Goal: Find specific page/section: Find specific page/section

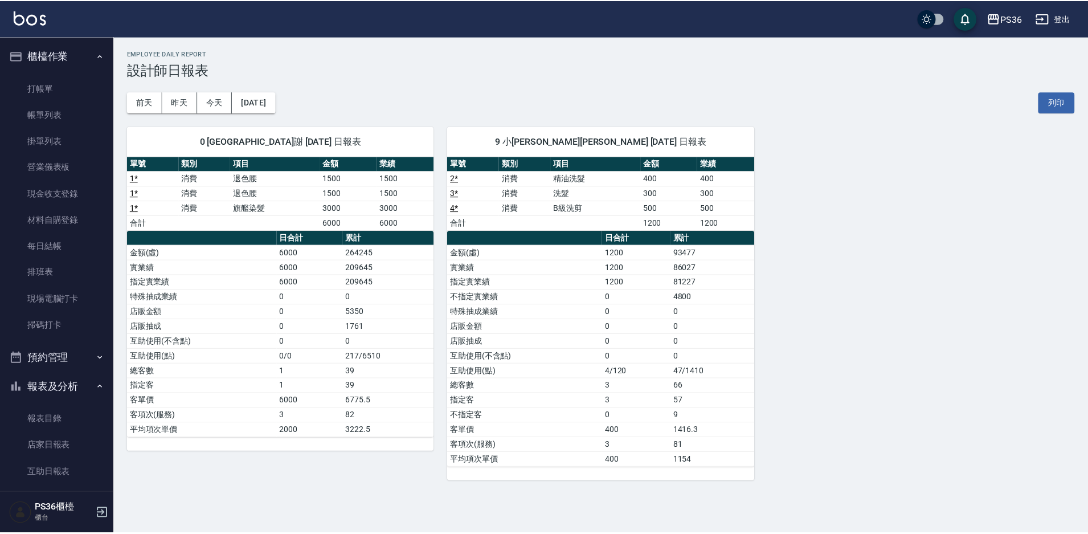
scroll to position [340, 0]
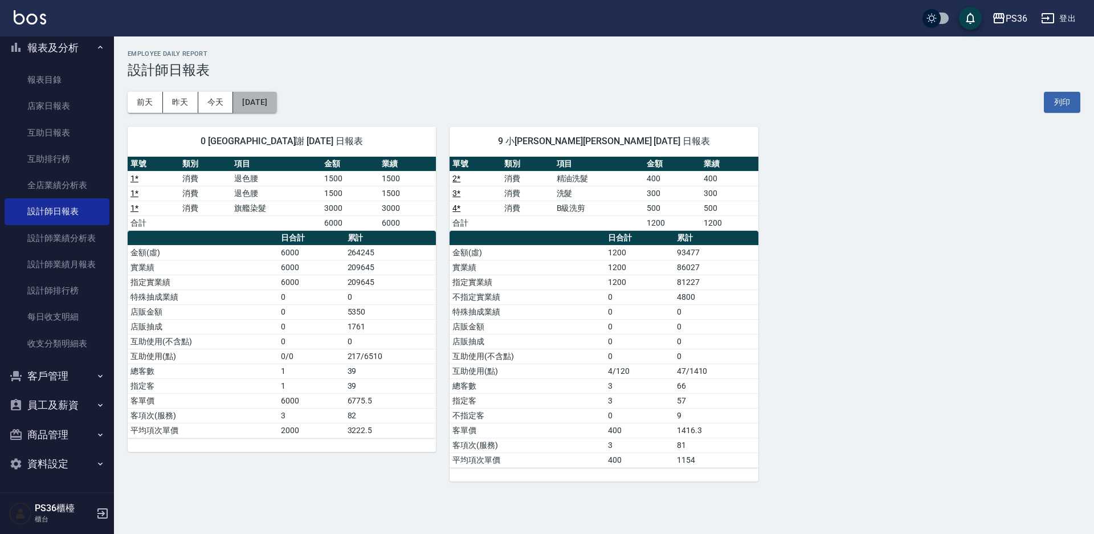
click at [244, 96] on button "[DATE]" at bounding box center [254, 102] width 43 height 21
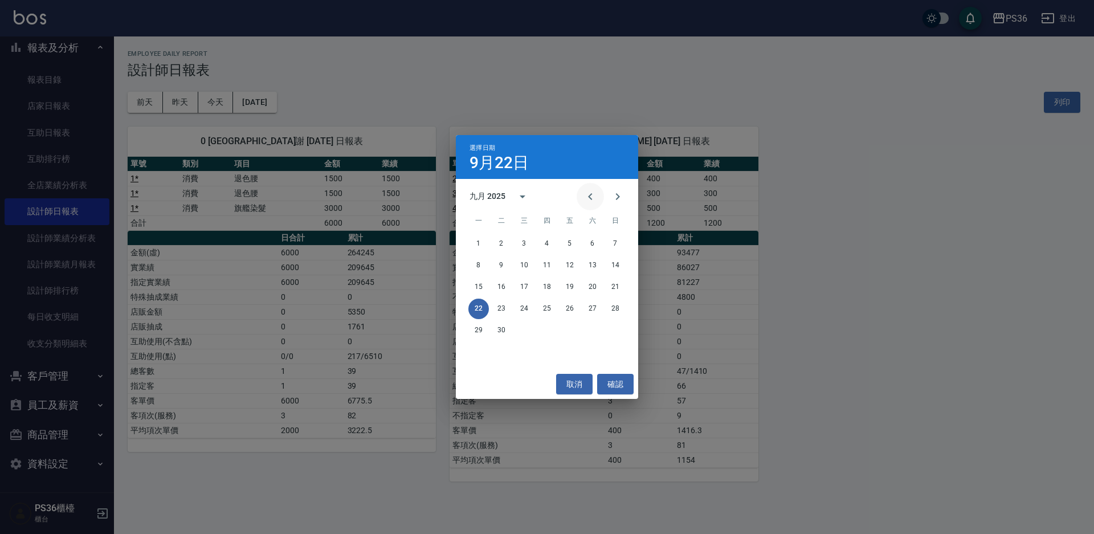
click at [585, 195] on icon "Previous month" at bounding box center [590, 197] width 14 height 14
click at [616, 329] on button "31" at bounding box center [615, 330] width 21 height 21
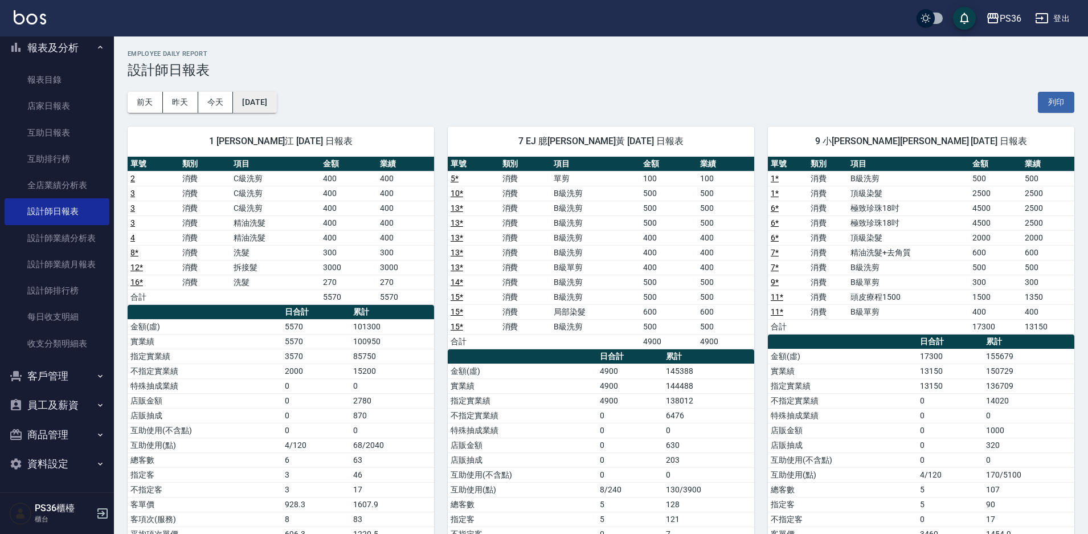
click at [249, 95] on button "[DATE]" at bounding box center [254, 102] width 43 height 21
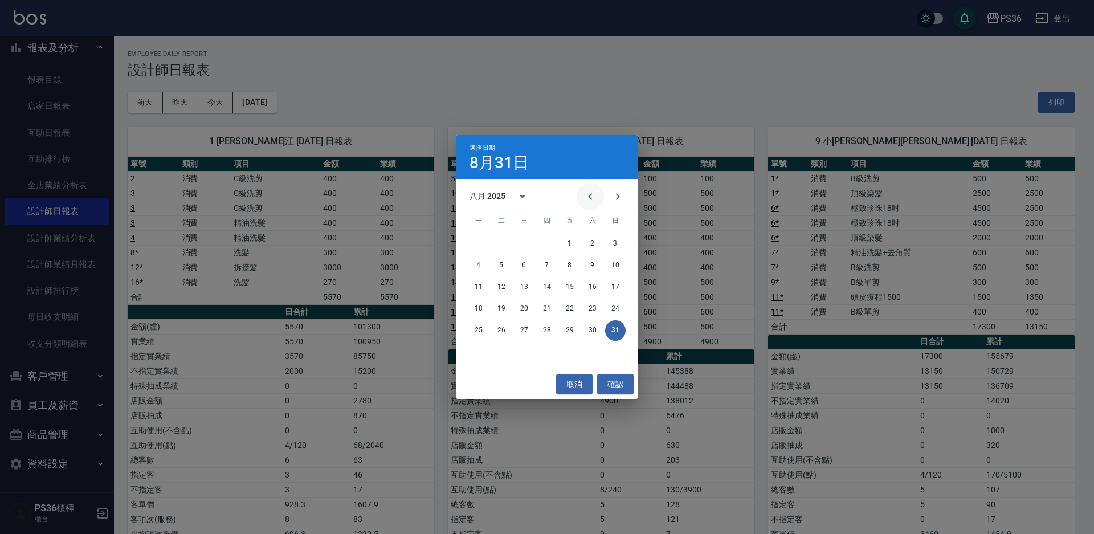
click at [585, 193] on icon "Previous month" at bounding box center [590, 197] width 14 height 14
click at [547, 333] on button "31" at bounding box center [547, 330] width 21 height 21
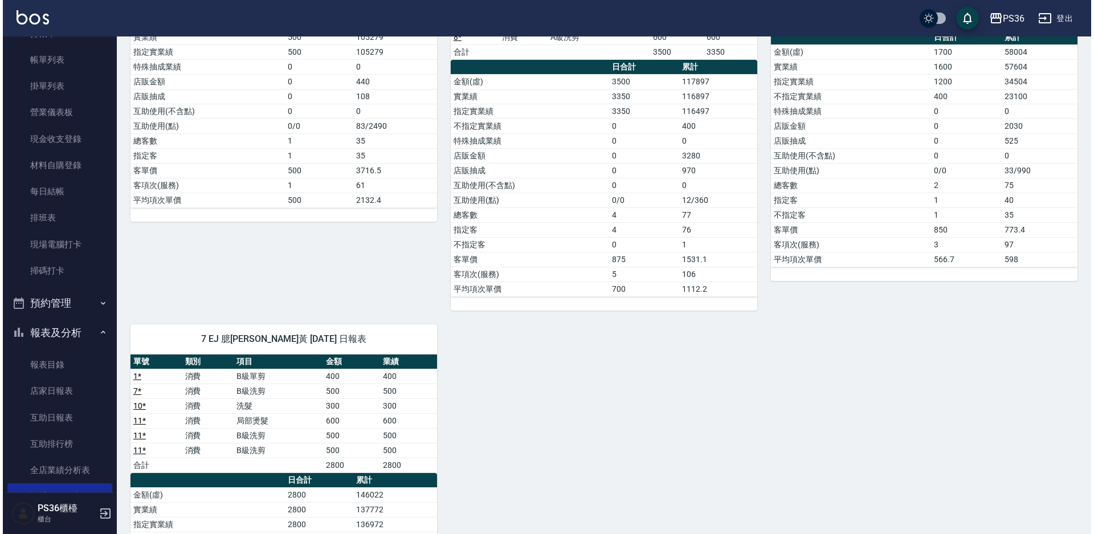
scroll to position [5, 0]
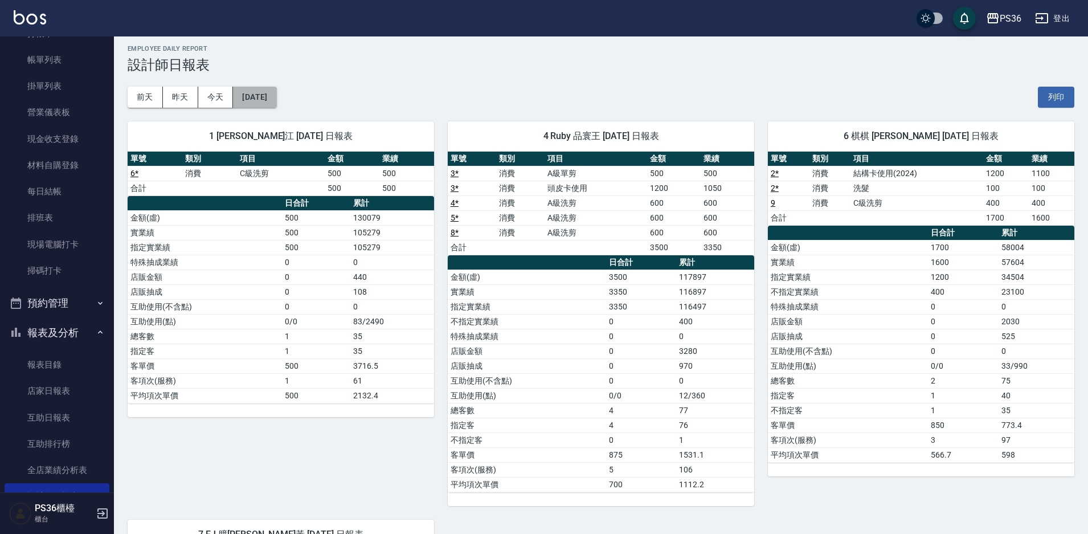
click at [272, 103] on button "[DATE]" at bounding box center [254, 97] width 43 height 21
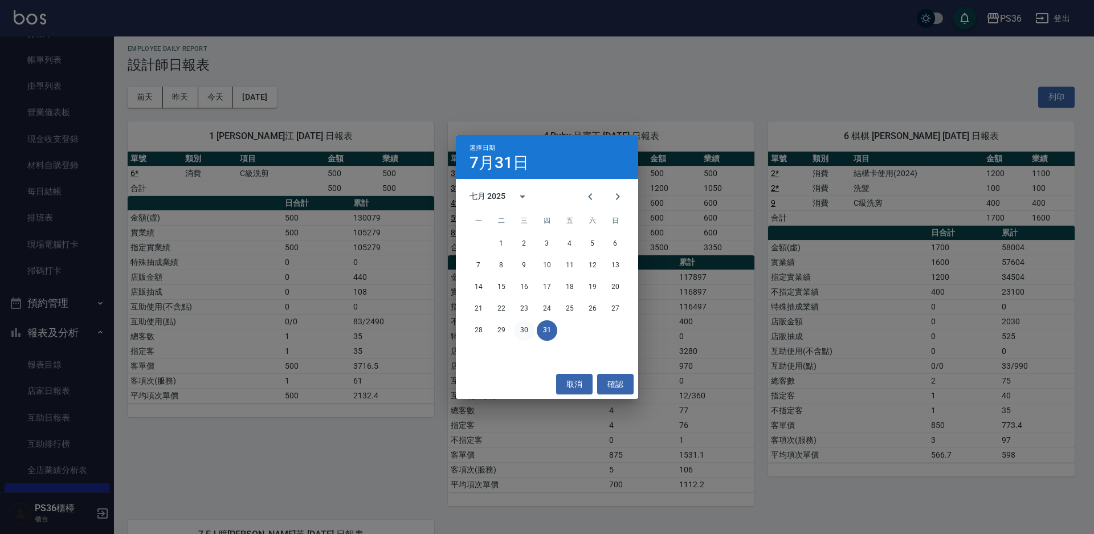
click at [525, 333] on button "30" at bounding box center [524, 330] width 21 height 21
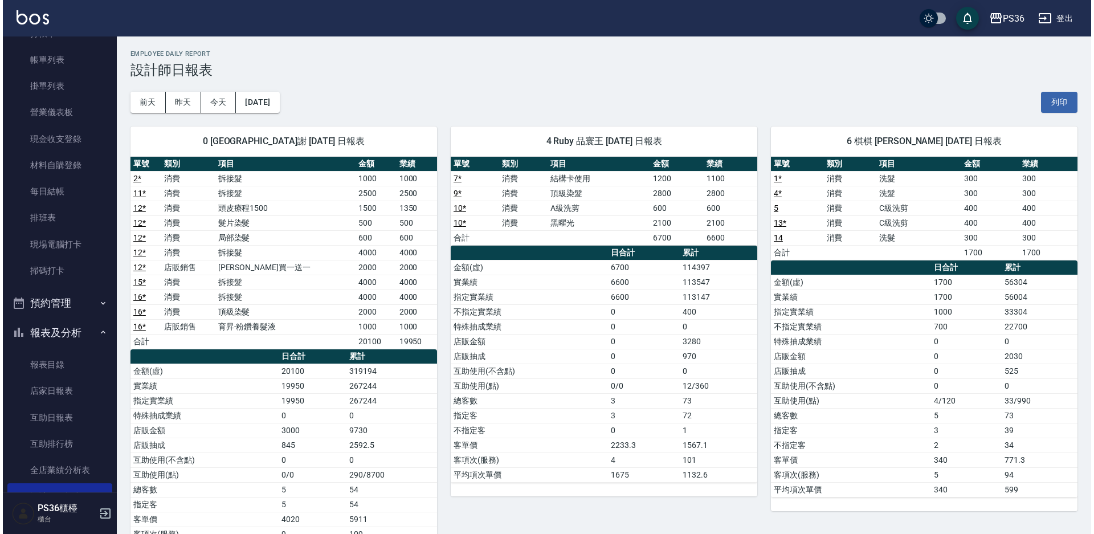
scroll to position [50, 0]
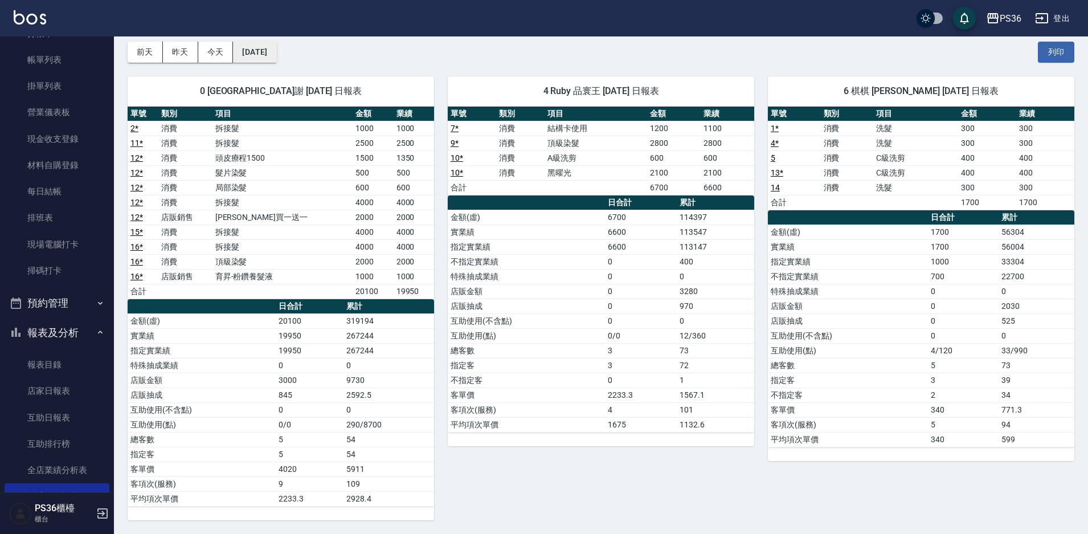
click at [271, 47] on button "[DATE]" at bounding box center [254, 52] width 43 height 21
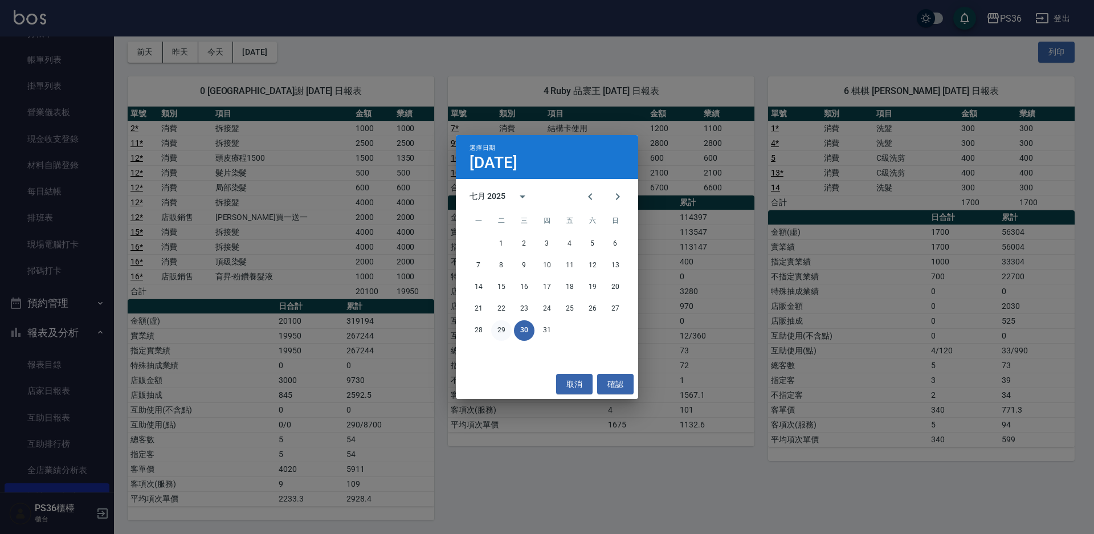
click at [503, 332] on button "29" at bounding box center [501, 330] width 21 height 21
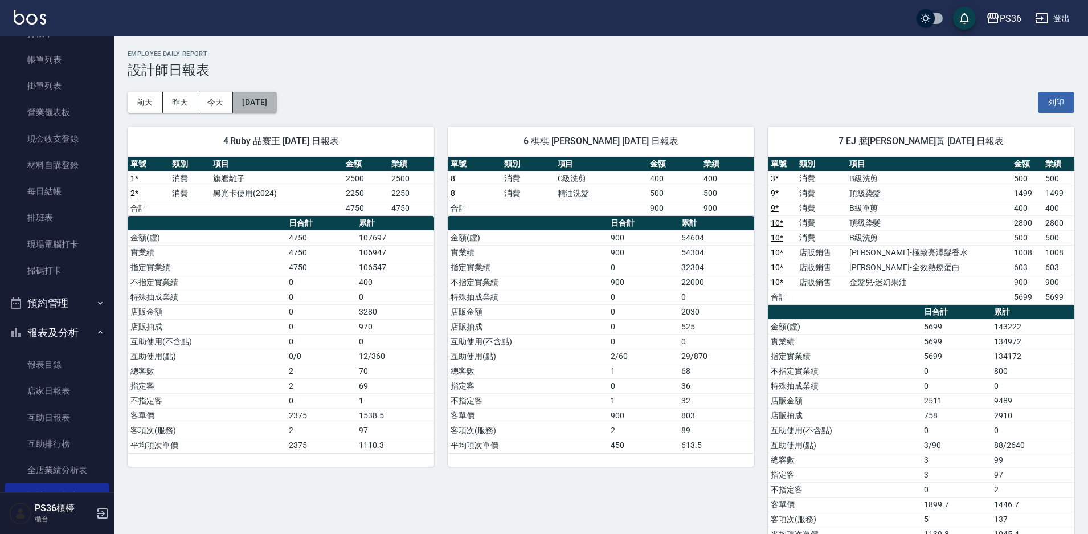
click at [275, 103] on button "[DATE]" at bounding box center [254, 102] width 43 height 21
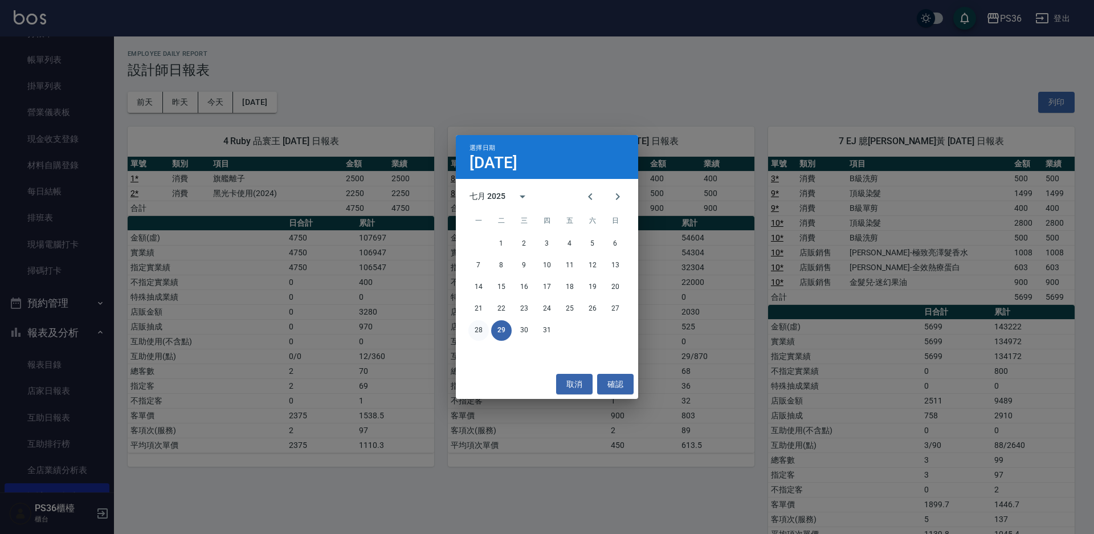
click at [477, 328] on button "28" at bounding box center [478, 330] width 21 height 21
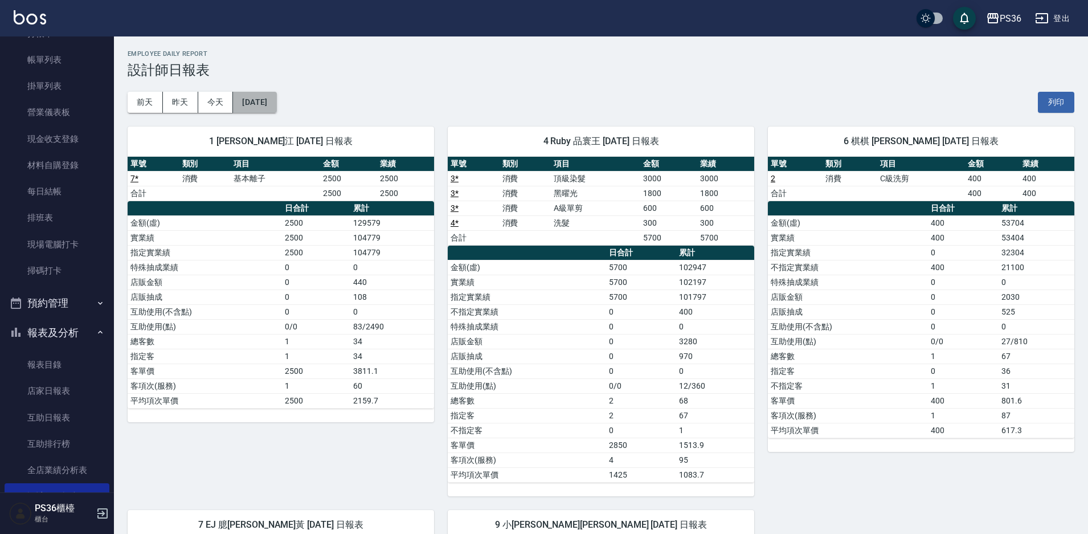
click at [271, 97] on button "[DATE]" at bounding box center [254, 102] width 43 height 21
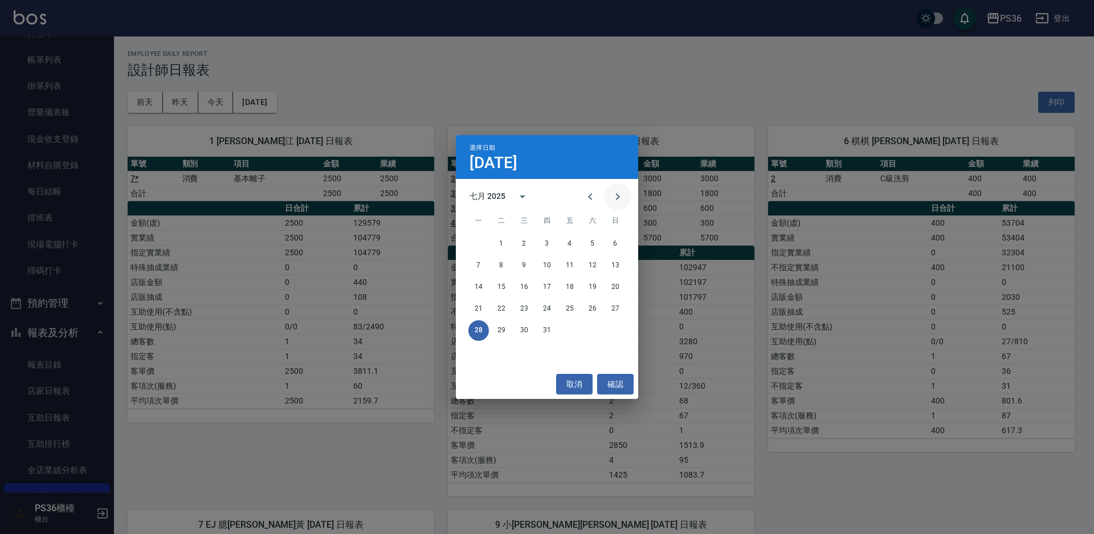
click at [622, 195] on icon "Next month" at bounding box center [618, 197] width 14 height 14
click at [623, 328] on button "31" at bounding box center [615, 330] width 21 height 21
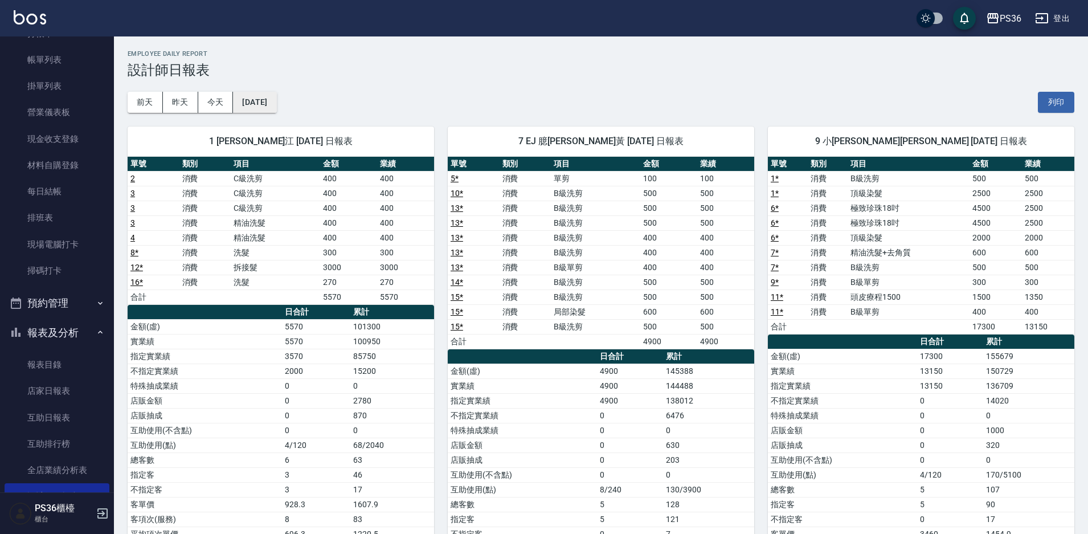
click at [276, 100] on button "[DATE]" at bounding box center [254, 102] width 43 height 21
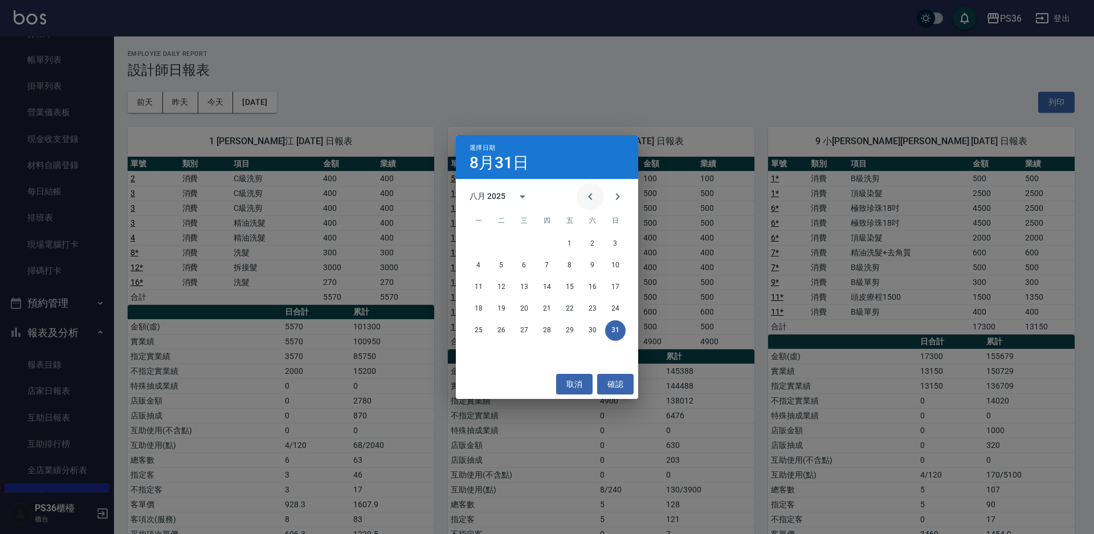
click at [588, 194] on icon "Previous month" at bounding box center [590, 197] width 14 height 14
click at [476, 333] on button "28" at bounding box center [478, 330] width 21 height 21
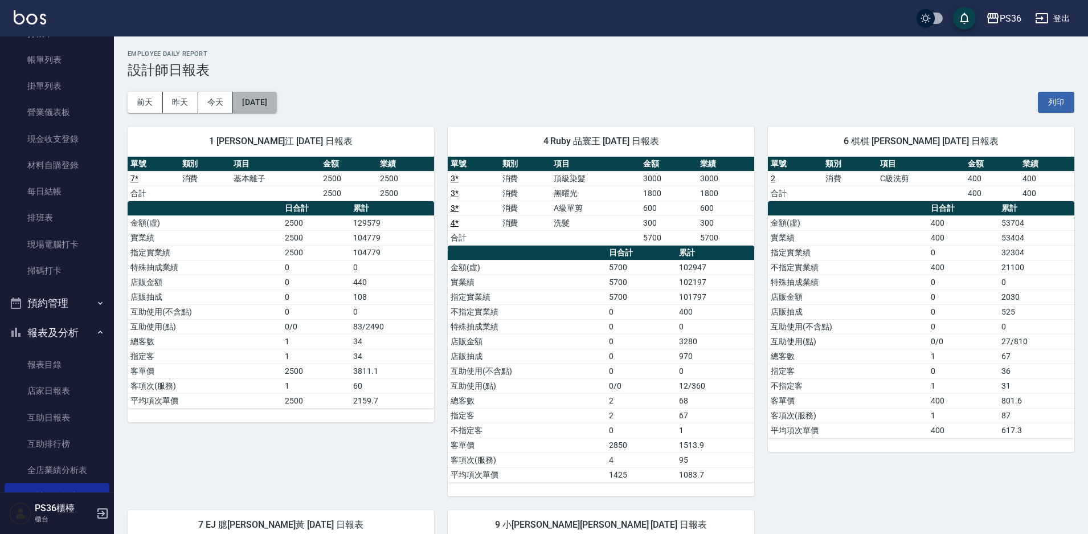
click at [276, 99] on button "[DATE]" at bounding box center [254, 102] width 43 height 21
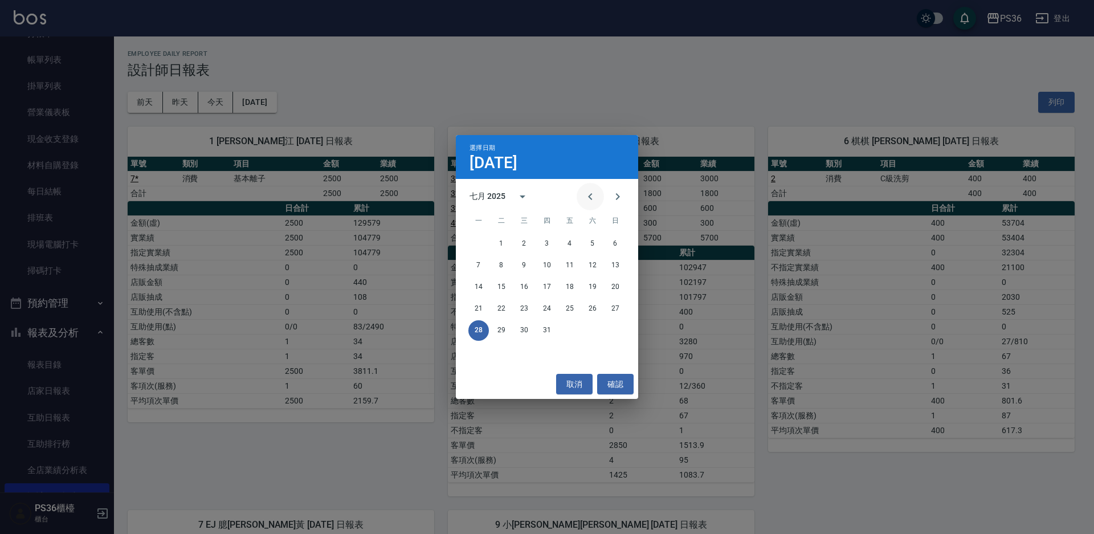
click at [592, 191] on icon "Previous month" at bounding box center [590, 197] width 14 height 14
click at [482, 355] on button "30" at bounding box center [478, 352] width 21 height 21
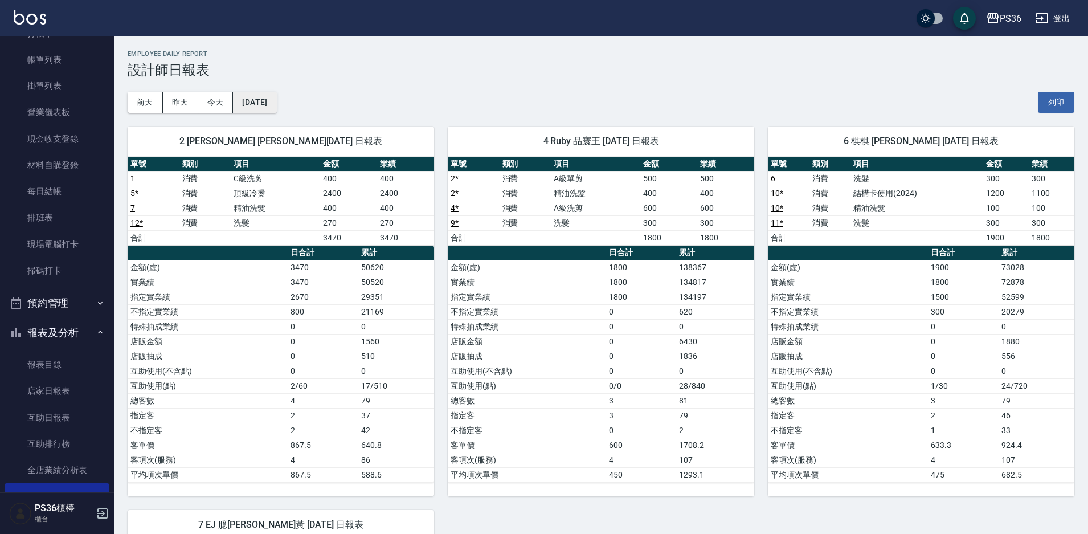
click at [276, 104] on button "[DATE]" at bounding box center [254, 102] width 43 height 21
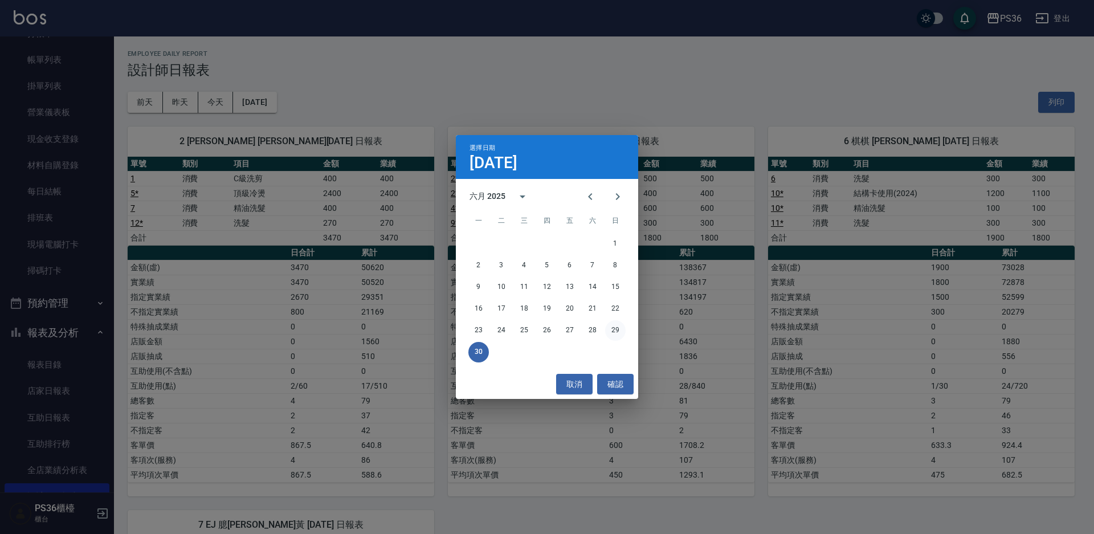
click at [618, 333] on button "29" at bounding box center [615, 330] width 21 height 21
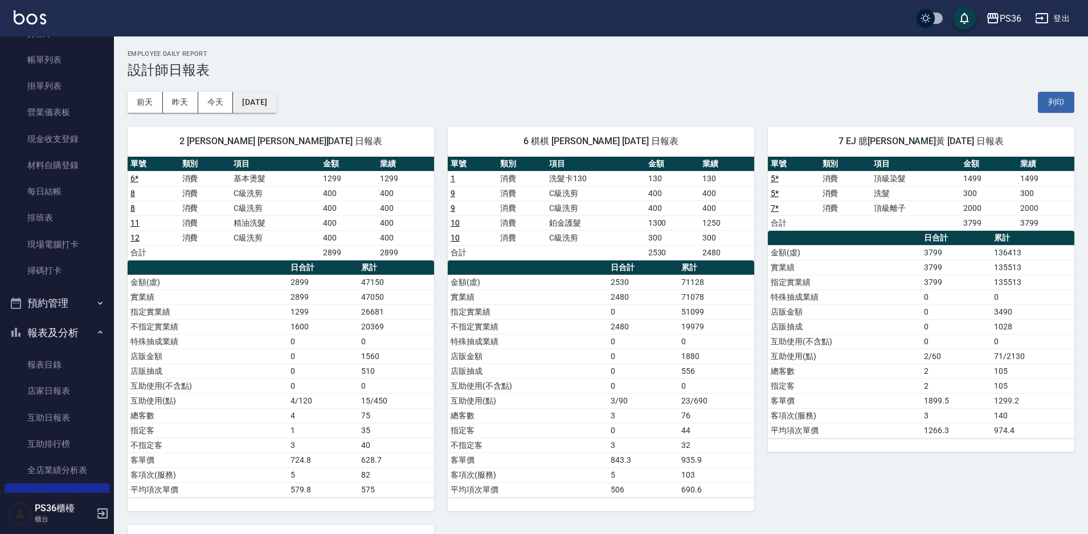
click at [245, 100] on button "[DATE]" at bounding box center [254, 102] width 43 height 21
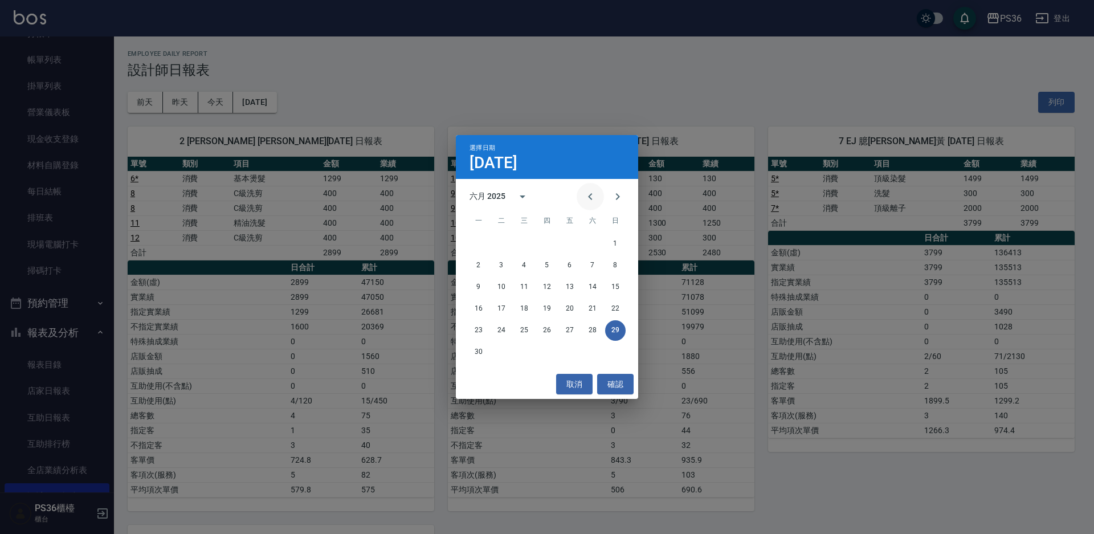
click at [596, 194] on icon "Previous month" at bounding box center [590, 197] width 14 height 14
click at [595, 328] on button "31" at bounding box center [592, 330] width 21 height 21
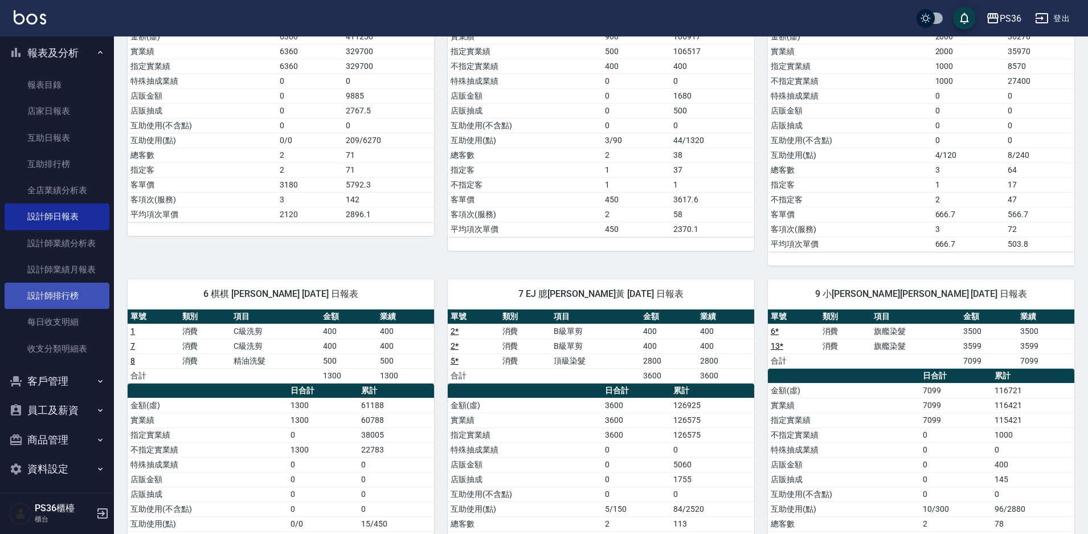
scroll to position [340, 0]
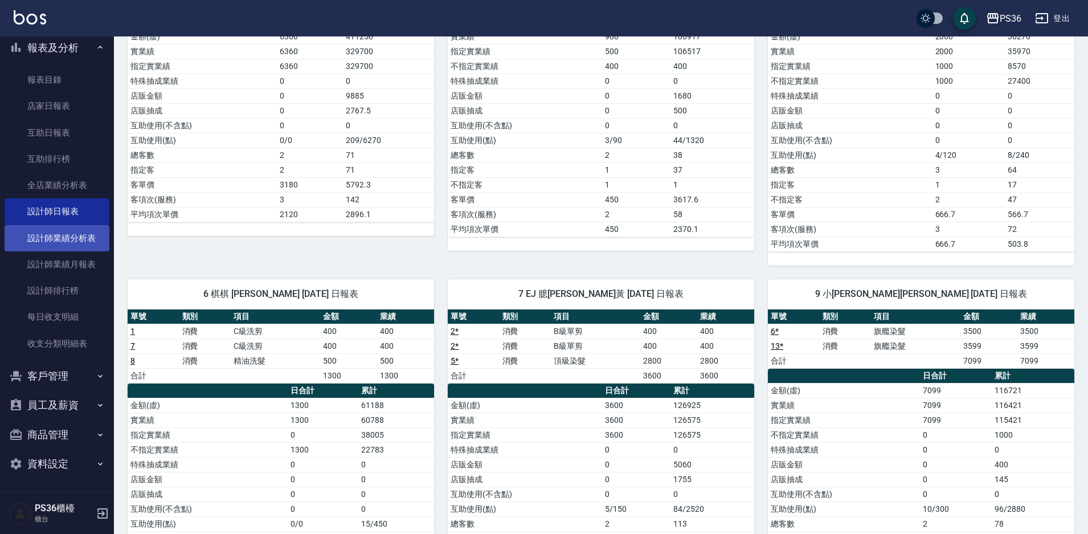
click at [88, 235] on link "設計師業績分析表" at bounding box center [57, 238] width 105 height 26
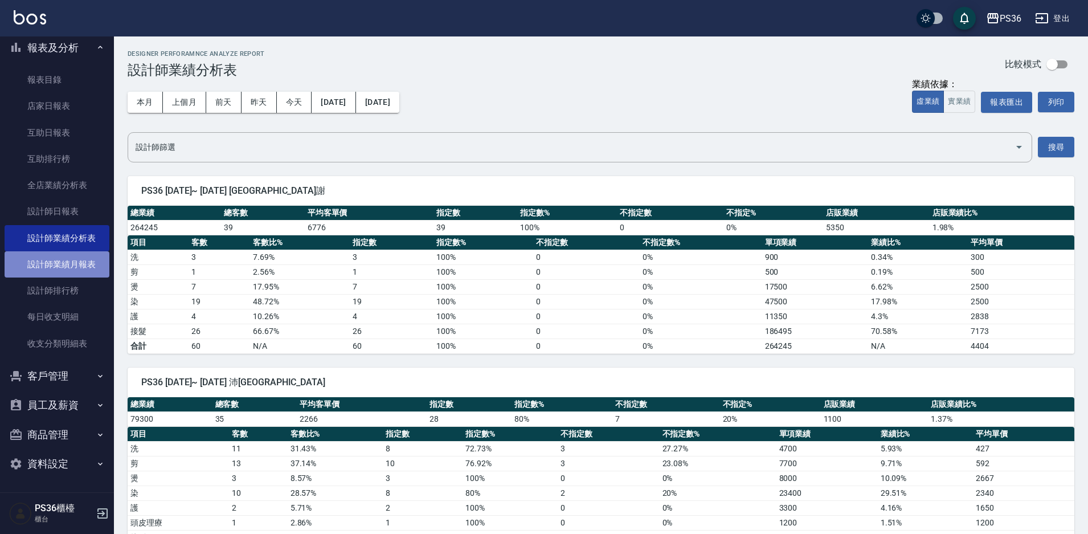
click at [85, 276] on link "設計師業績月報表" at bounding box center [57, 264] width 105 height 26
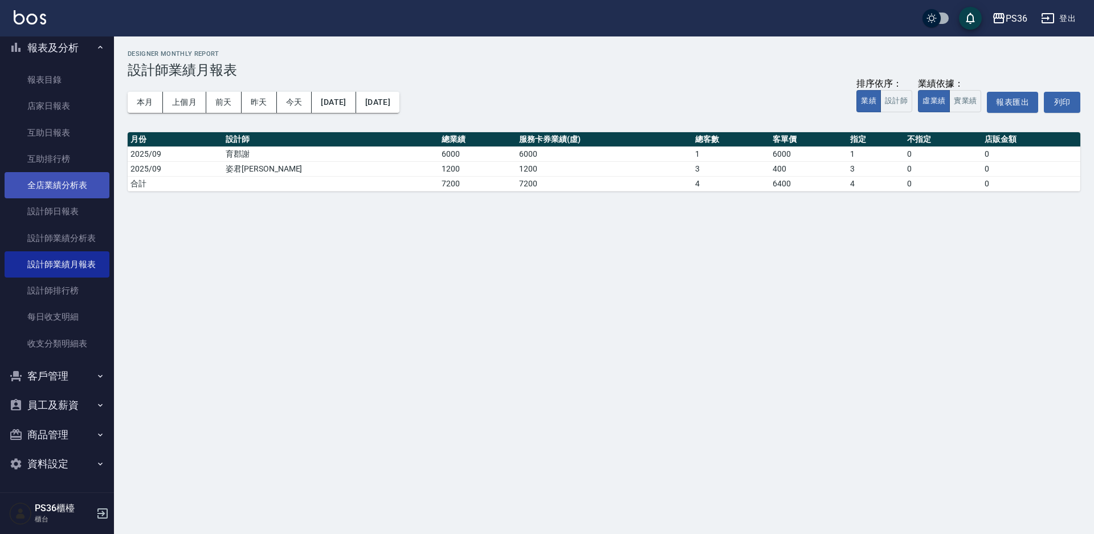
click at [83, 188] on link "全店業績分析表" at bounding box center [57, 185] width 105 height 26
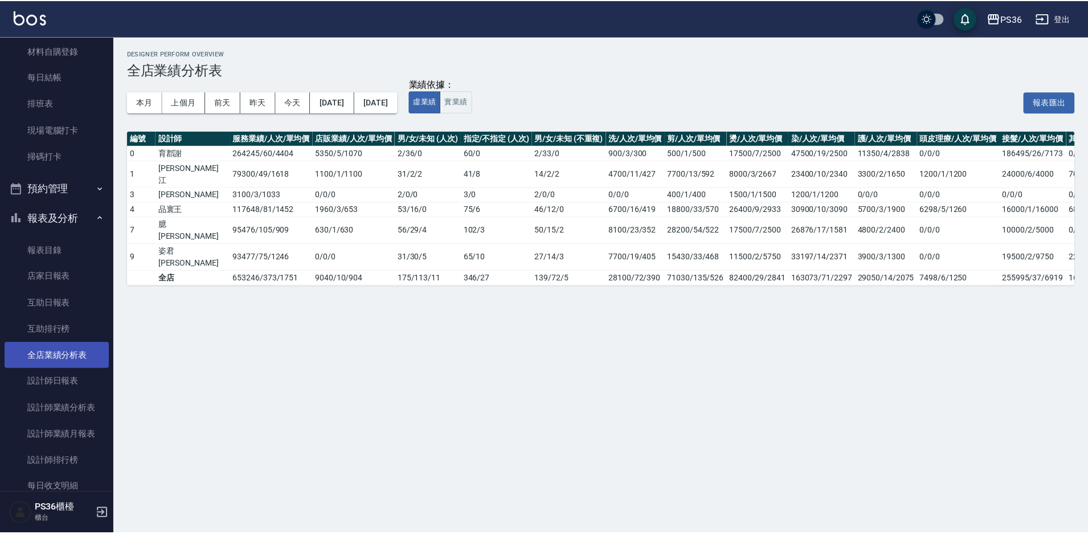
scroll to position [226, 0]
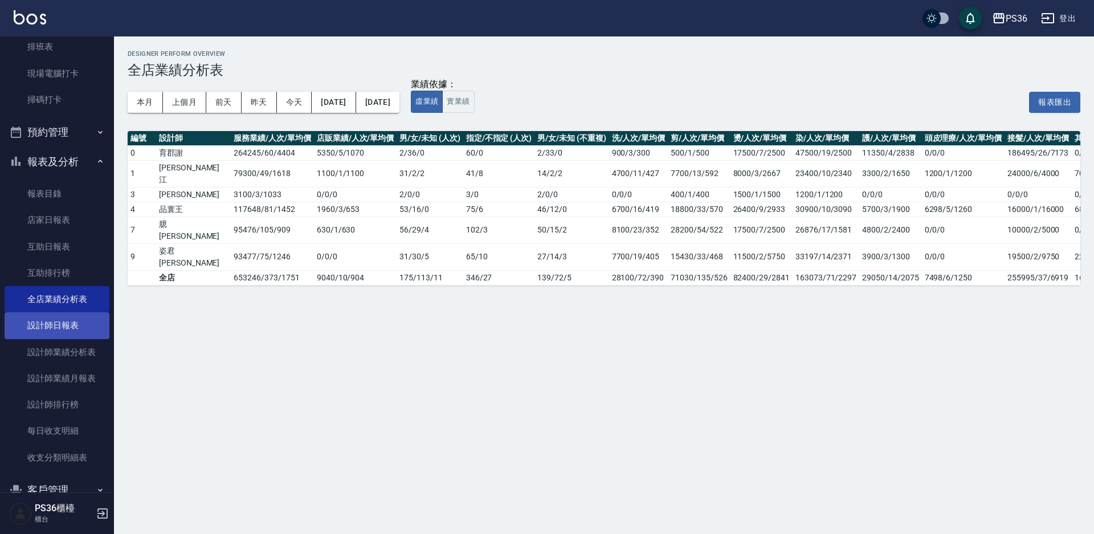
drag, startPoint x: 70, startPoint y: 324, endPoint x: 66, endPoint y: 316, distance: 8.2
click at [68, 323] on link "設計師日報表" at bounding box center [57, 325] width 105 height 26
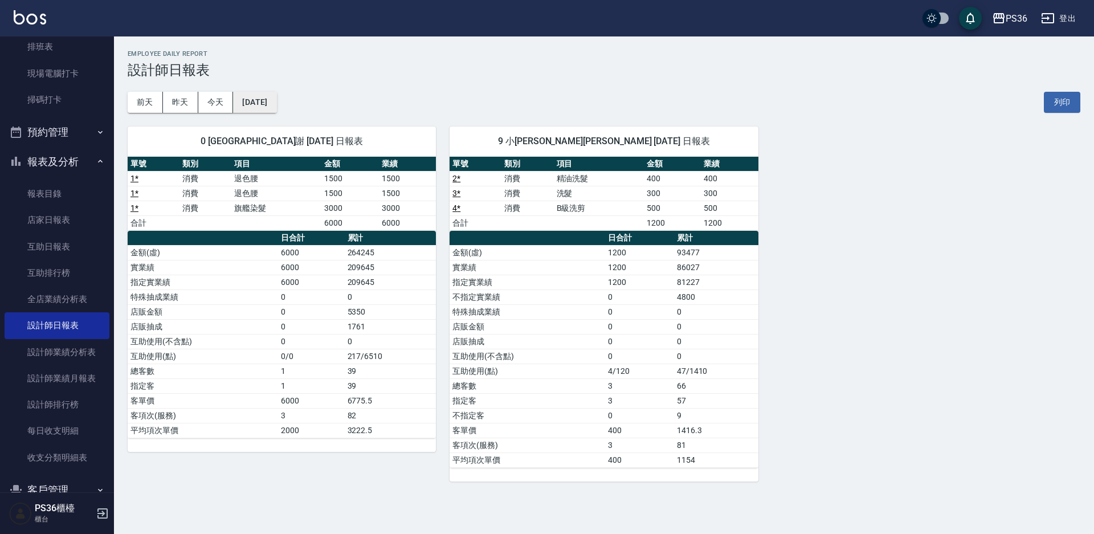
click at [276, 109] on button "[DATE]" at bounding box center [254, 102] width 43 height 21
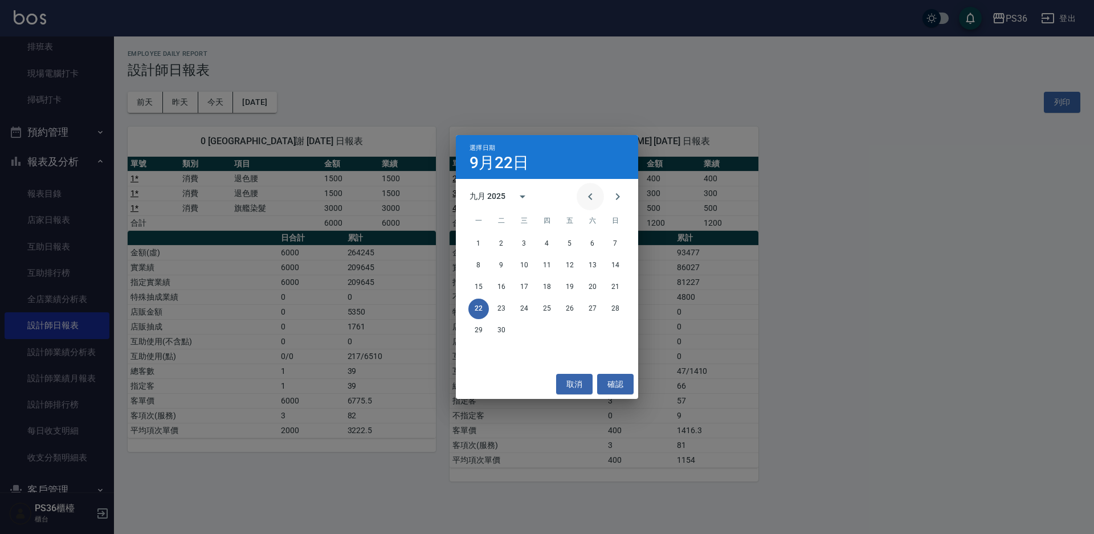
click at [585, 197] on icon "Previous month" at bounding box center [590, 197] width 14 height 14
click at [588, 326] on button "31" at bounding box center [592, 330] width 21 height 21
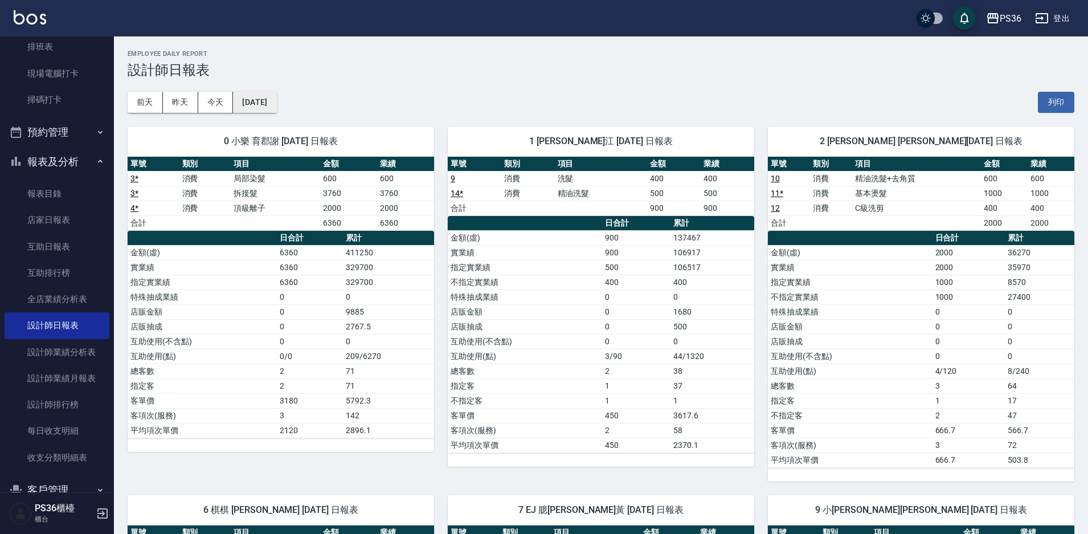
click at [268, 111] on button "[DATE]" at bounding box center [254, 102] width 43 height 21
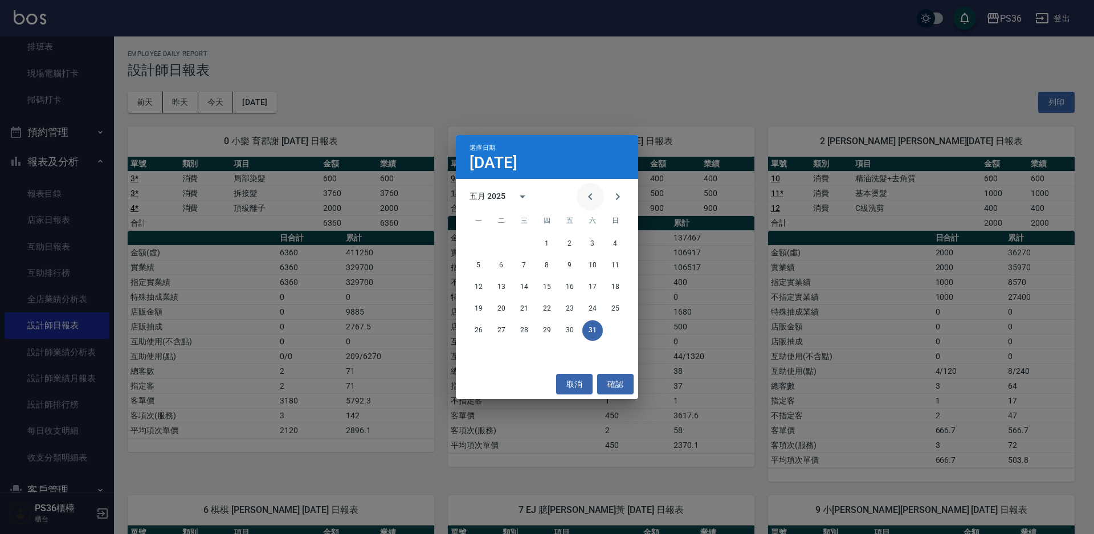
click at [595, 197] on icon "Previous month" at bounding box center [590, 197] width 14 height 14
click at [523, 334] on button "30" at bounding box center [524, 330] width 21 height 21
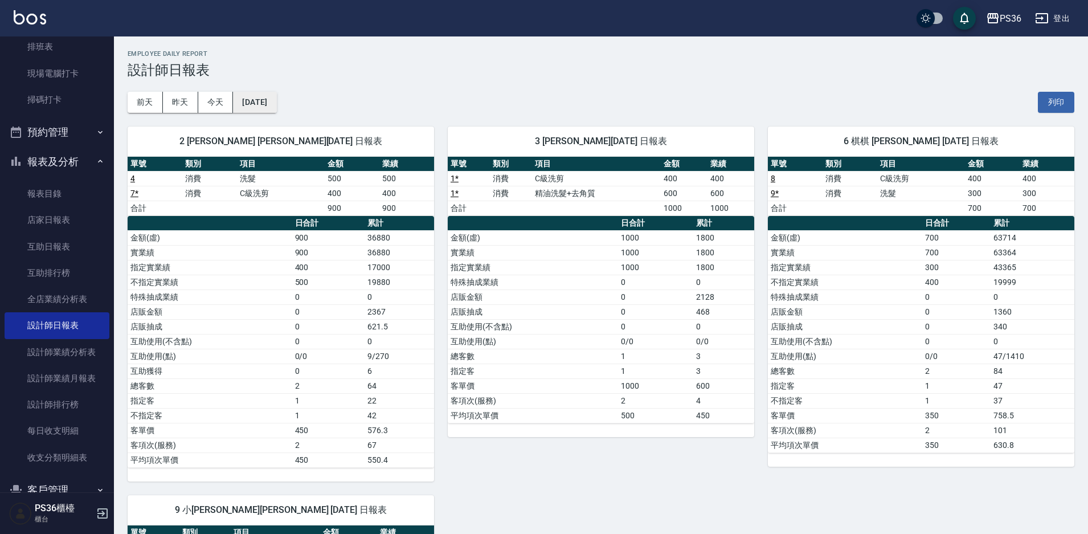
click at [272, 102] on button "[DATE]" at bounding box center [254, 102] width 43 height 21
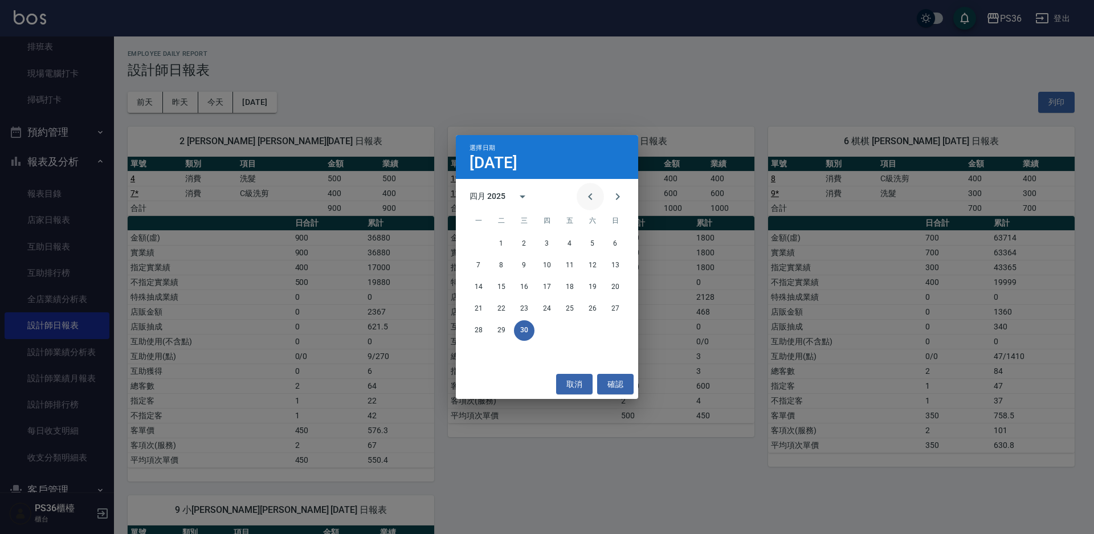
click at [590, 198] on icon "Previous month" at bounding box center [590, 196] width 4 height 7
click at [475, 347] on button "31" at bounding box center [478, 352] width 21 height 21
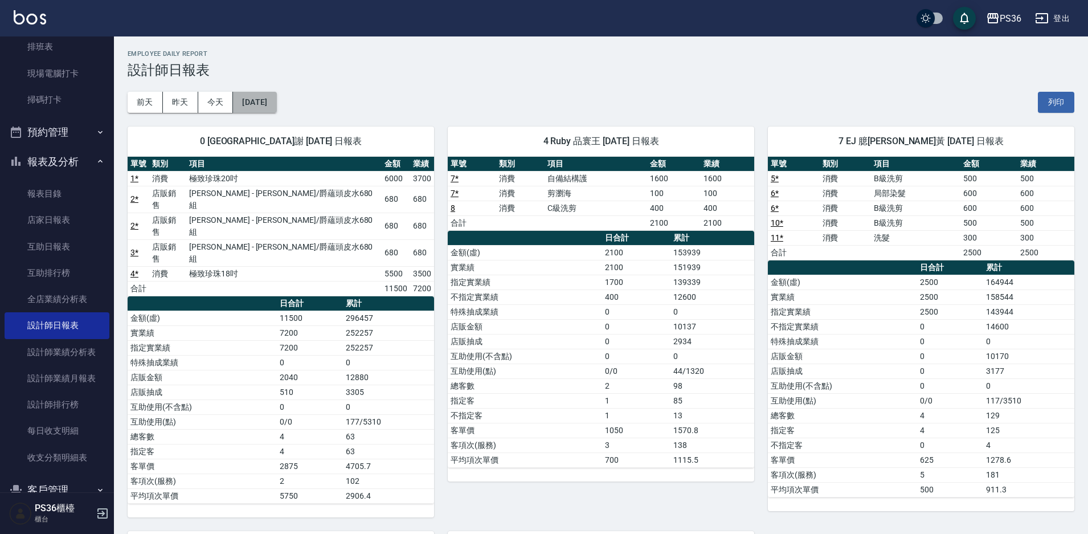
click at [276, 111] on button "[DATE]" at bounding box center [254, 102] width 43 height 21
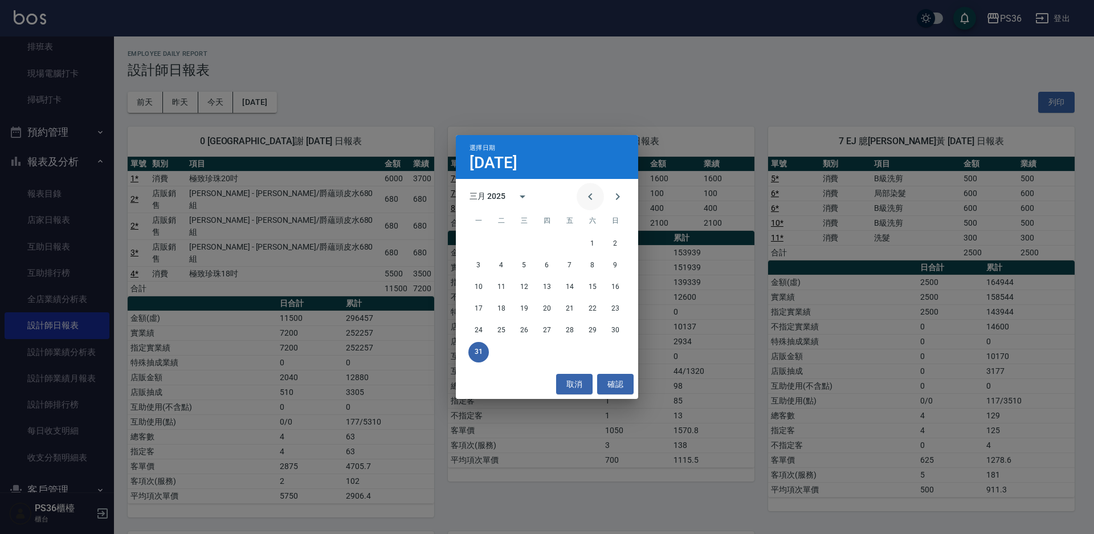
click at [587, 202] on icon "Previous month" at bounding box center [590, 197] width 14 height 14
click at [570, 328] on button "28" at bounding box center [570, 330] width 21 height 21
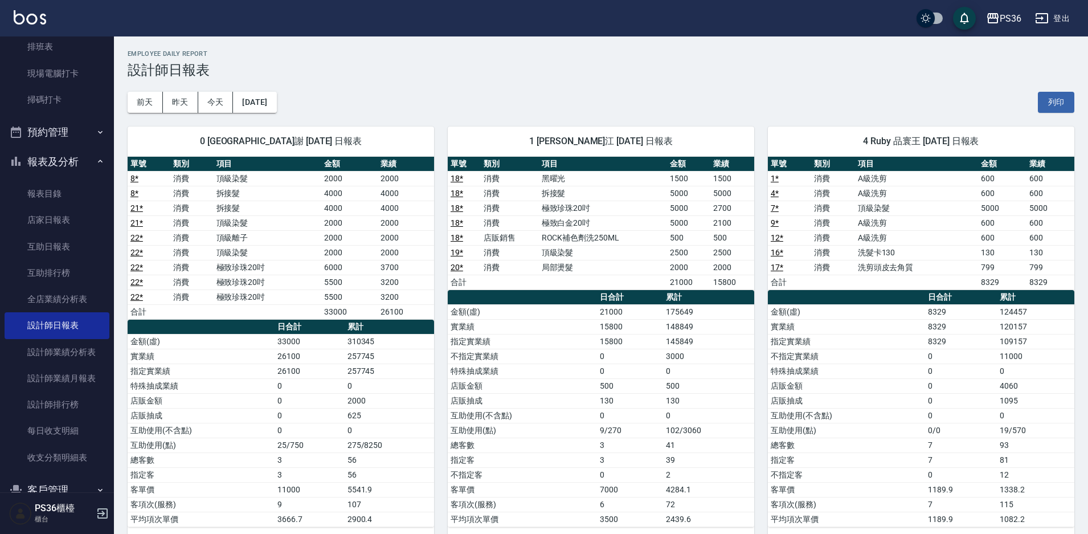
click at [280, 113] on div "0 [GEOGRAPHIC_DATA]謝 [DATE] 日報表 單號 類別 項目 金額 業績 8 * 消費 頂級染髮 2000 2000 8 * 消費 拆接髮…" at bounding box center [274, 327] width 320 height 428
click at [276, 101] on button "[DATE]" at bounding box center [254, 102] width 43 height 21
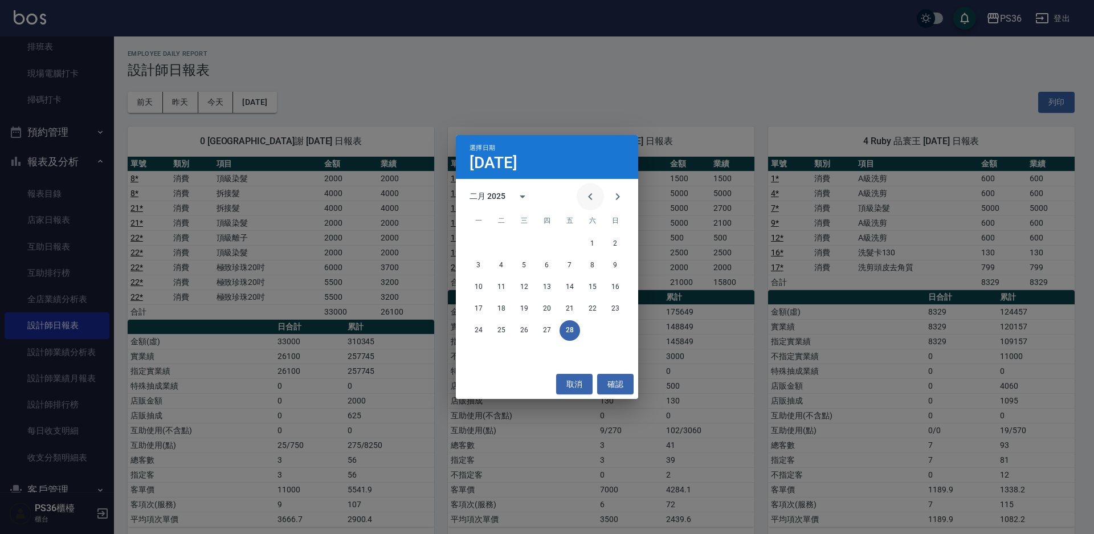
click at [587, 193] on icon "Previous month" at bounding box center [590, 197] width 14 height 14
click at [572, 326] on button "31" at bounding box center [570, 330] width 21 height 21
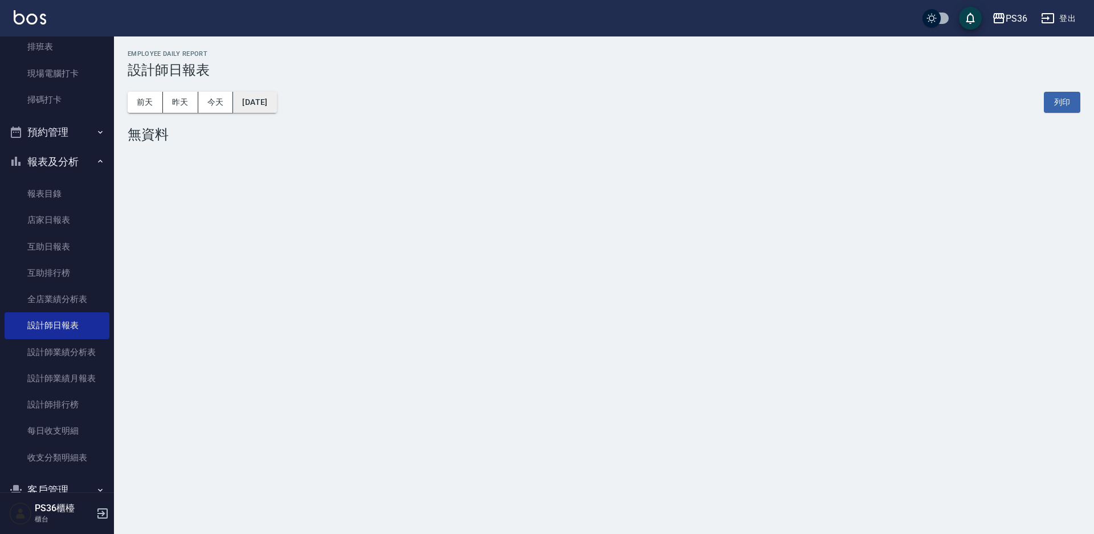
click at [276, 107] on button "[DATE]" at bounding box center [254, 102] width 43 height 21
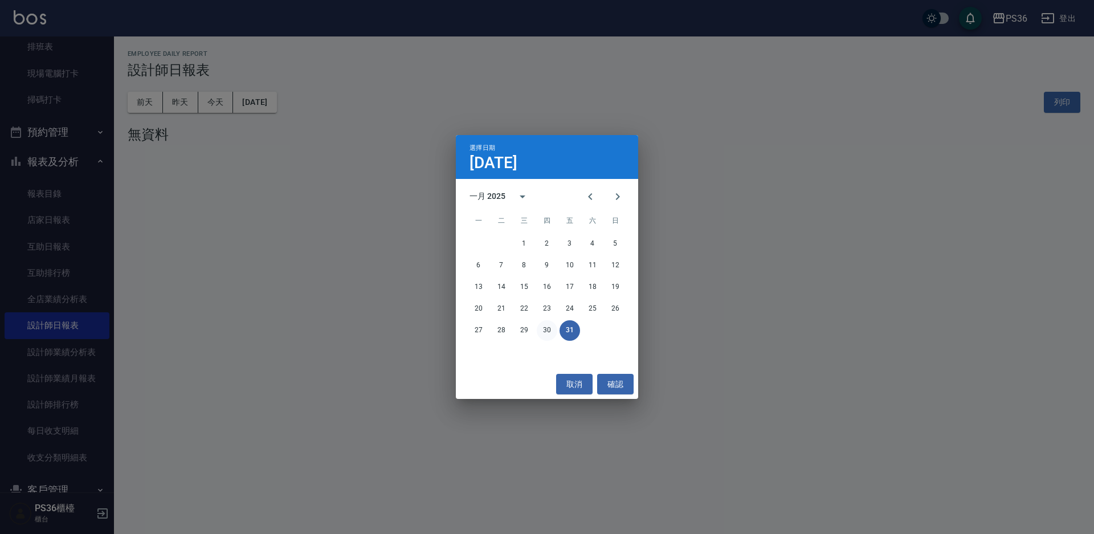
click at [546, 329] on button "30" at bounding box center [547, 330] width 21 height 21
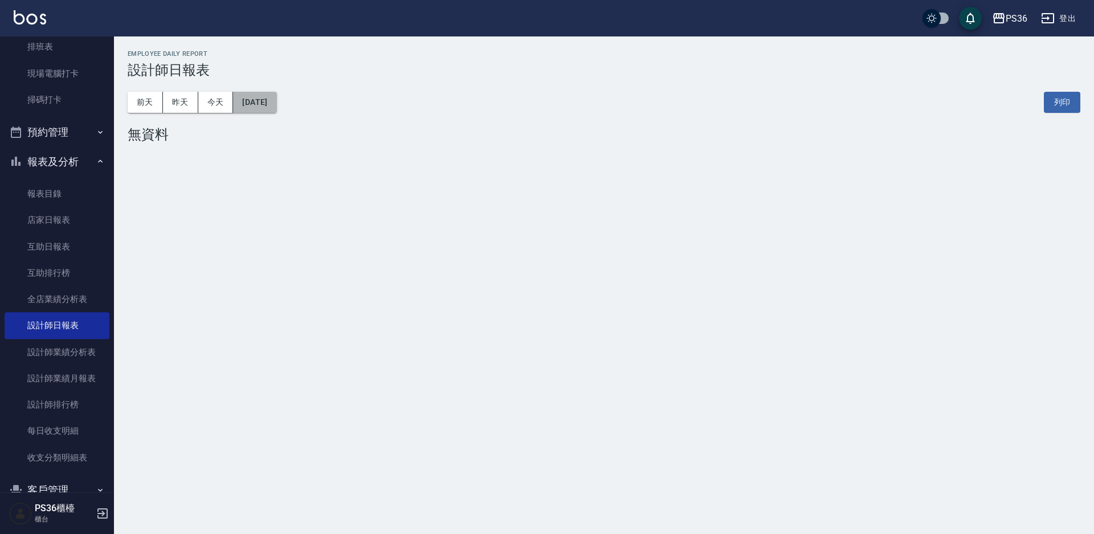
click at [253, 99] on button "[DATE]" at bounding box center [254, 102] width 43 height 21
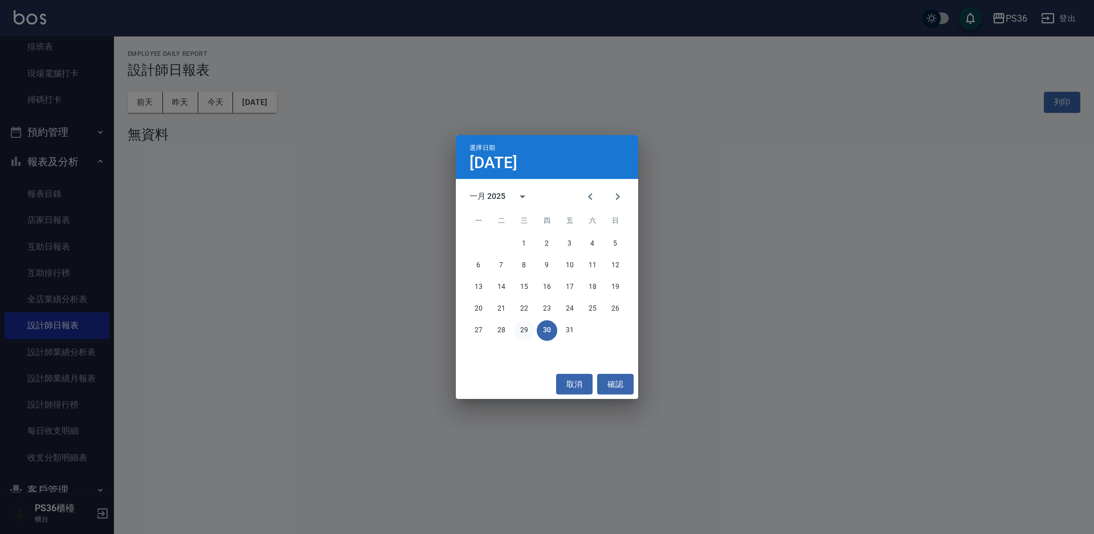
click at [525, 328] on button "29" at bounding box center [524, 330] width 21 height 21
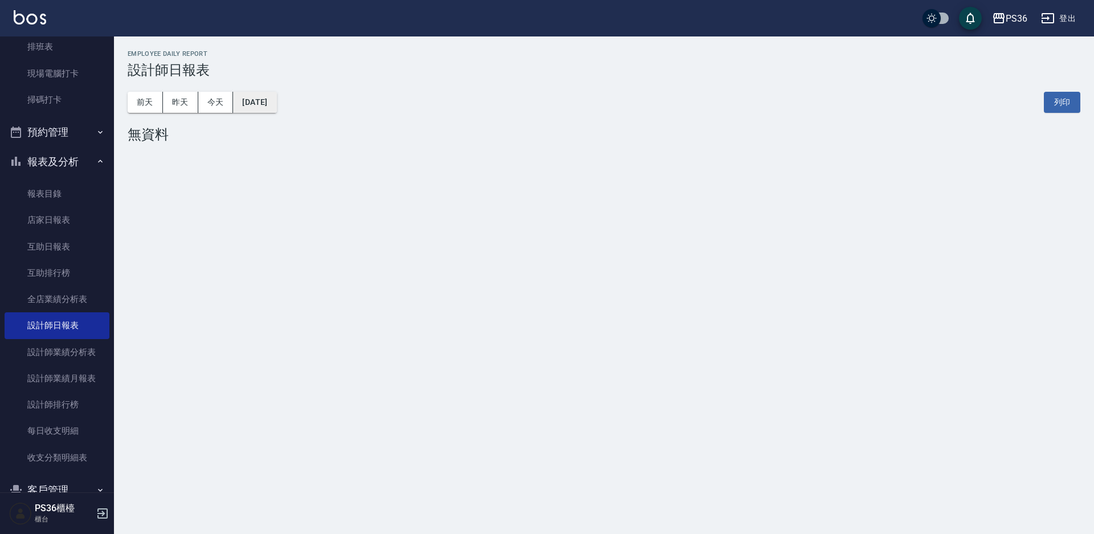
click at [276, 104] on button "[DATE]" at bounding box center [254, 102] width 43 height 21
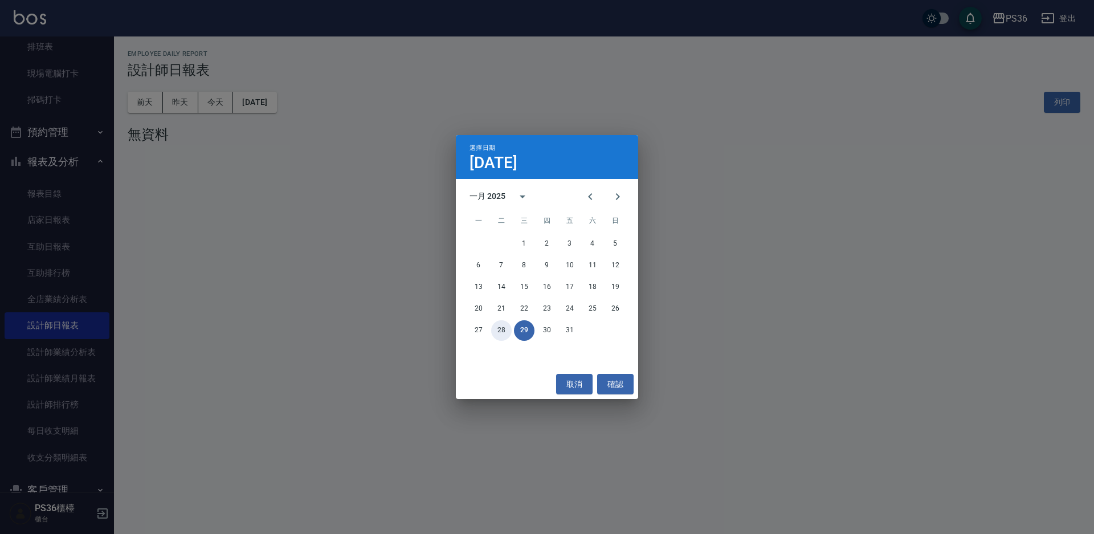
click at [508, 333] on button "28" at bounding box center [501, 330] width 21 height 21
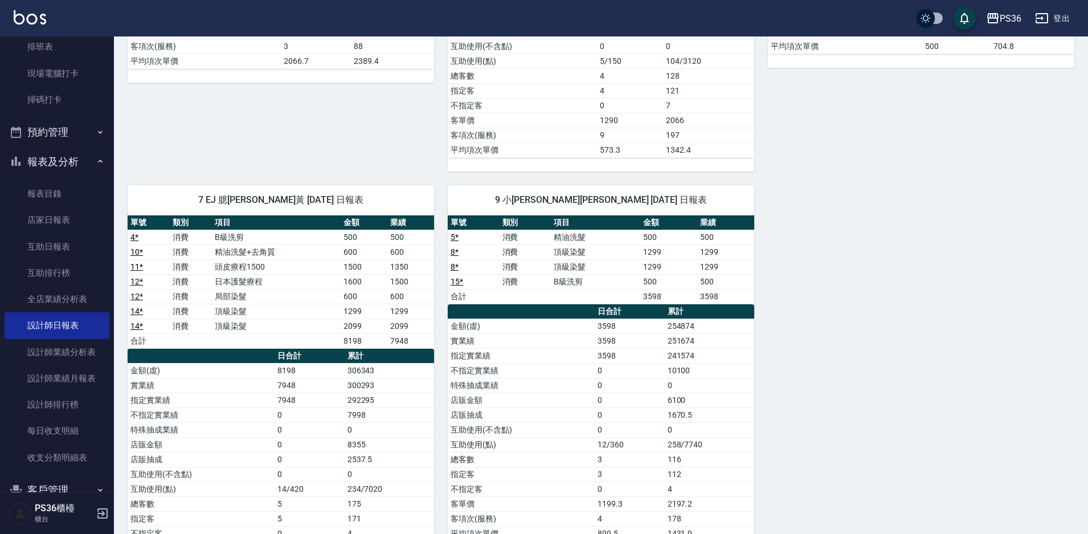
scroll to position [57, 0]
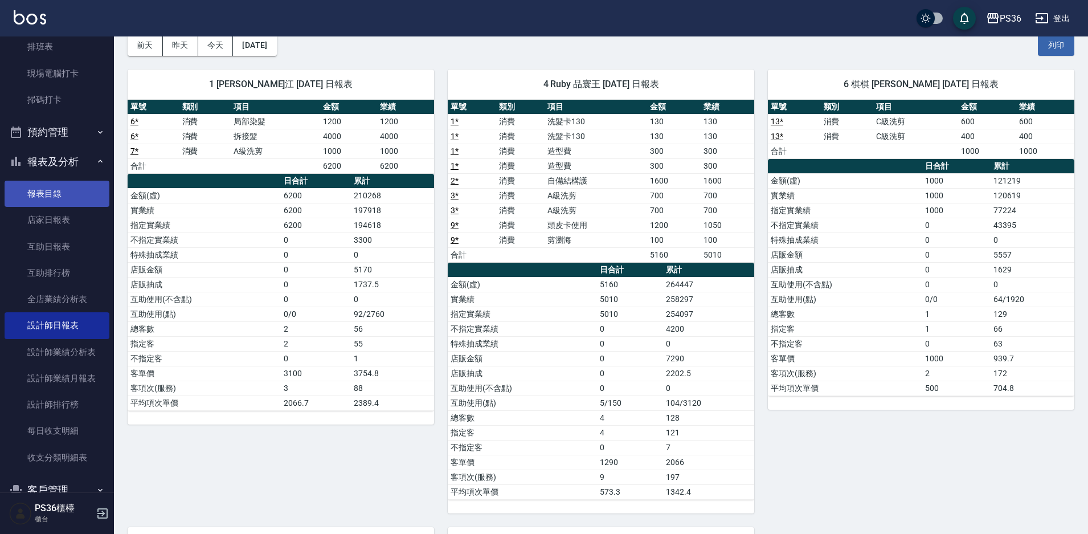
click at [38, 203] on link "報表目錄" at bounding box center [57, 194] width 105 height 26
